Goal: Register for event/course

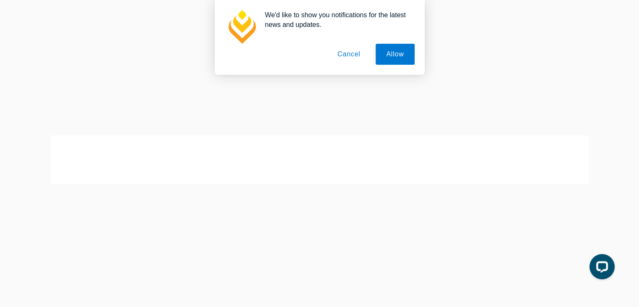
click at [351, 53] on button "Cancel" at bounding box center [349, 54] width 44 height 21
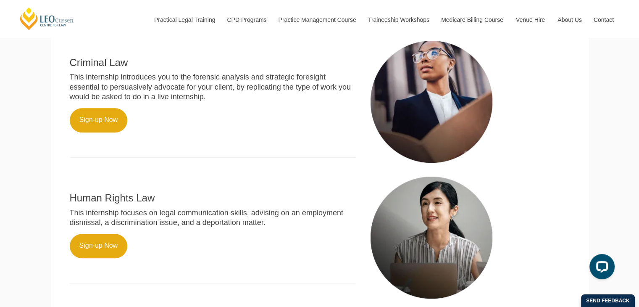
scroll to position [451, 0]
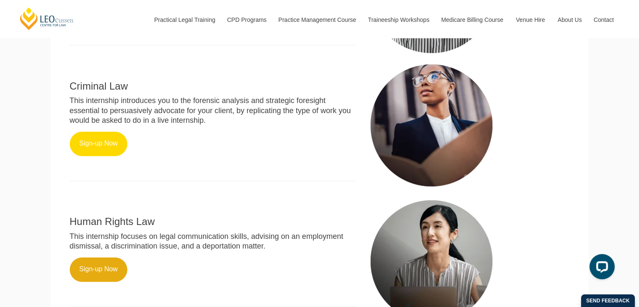
click at [87, 156] on link "Sign-up Now" at bounding box center [99, 144] width 58 height 24
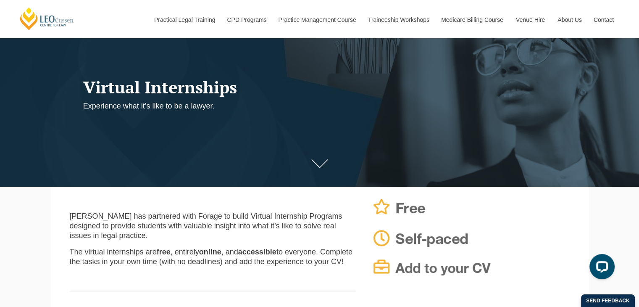
scroll to position [0, 0]
